Goal: Find specific page/section: Find specific page/section

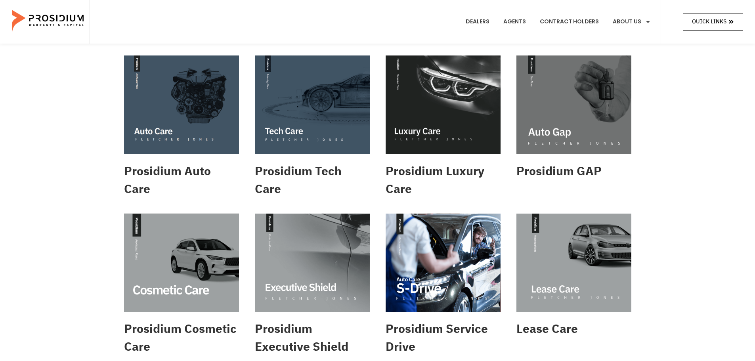
click at [696, 21] on span "Quick Links" at bounding box center [709, 22] width 34 height 10
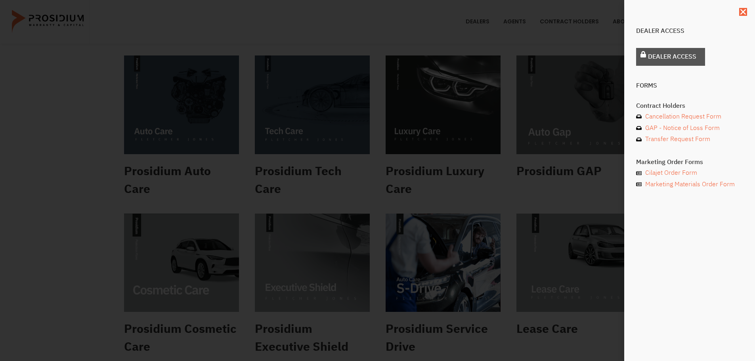
click at [660, 51] on link "Dealer Access" at bounding box center [670, 57] width 69 height 18
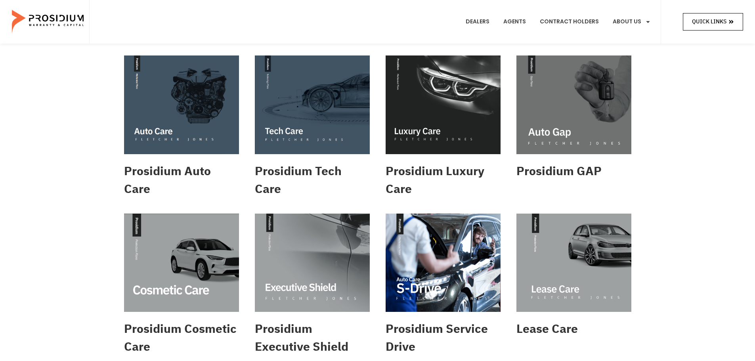
click at [722, 20] on span "Quick Links" at bounding box center [709, 22] width 34 height 10
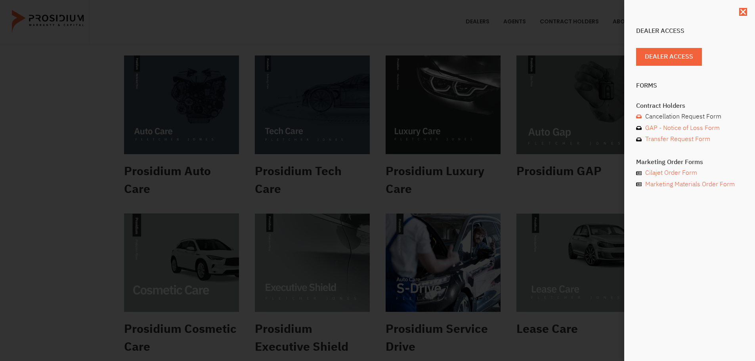
click at [674, 118] on span "Cancellation Request Form" at bounding box center [682, 116] width 78 height 11
